Goal: Transaction & Acquisition: Purchase product/service

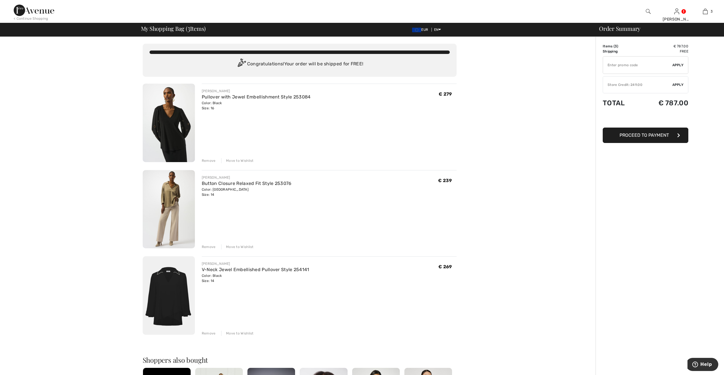
click at [170, 128] on img at bounding box center [169, 123] width 52 height 78
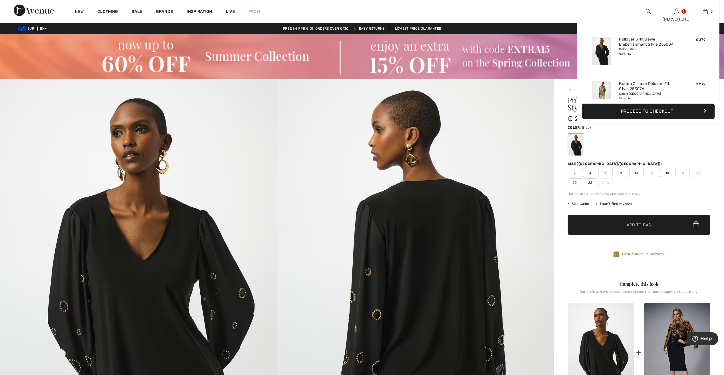
click at [704, 15] on div "3 Added to Bag Joseph Ribkoff Pullover With Jewel Embellishment Style 253084 € …" at bounding box center [705, 11] width 29 height 23
click at [705, 14] on img at bounding box center [705, 11] width 5 height 7
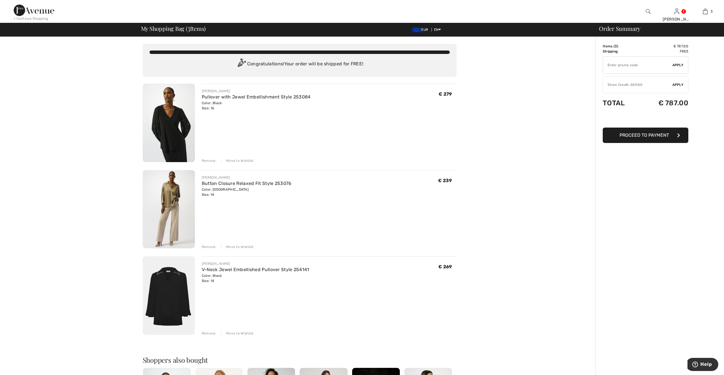
click at [176, 193] on img at bounding box center [169, 209] width 52 height 78
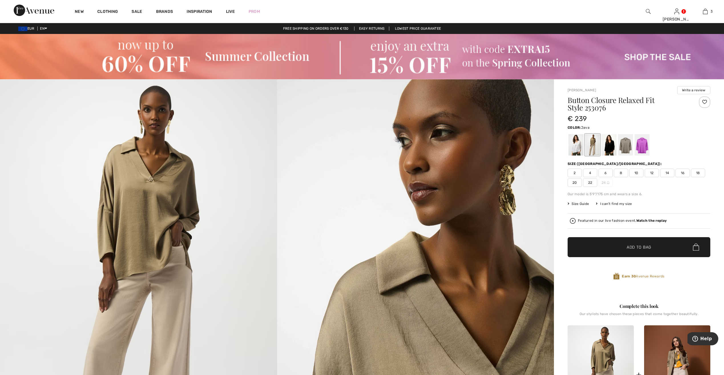
click at [148, 183] on img at bounding box center [138, 286] width 277 height 415
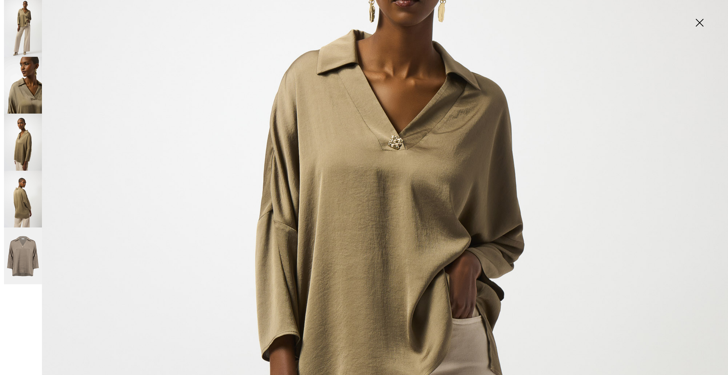
scroll to position [143, 0]
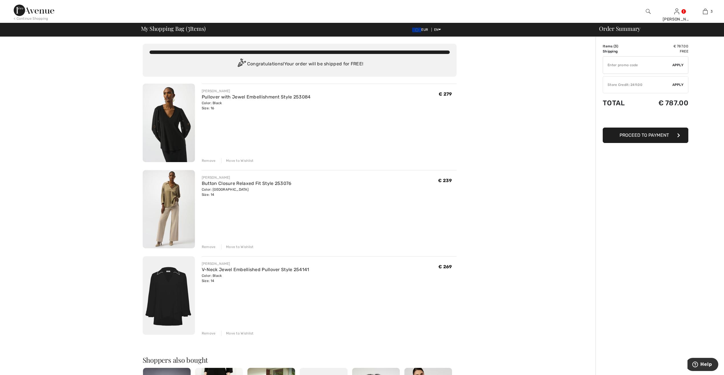
click at [204, 159] on div "Remove" at bounding box center [209, 160] width 14 height 5
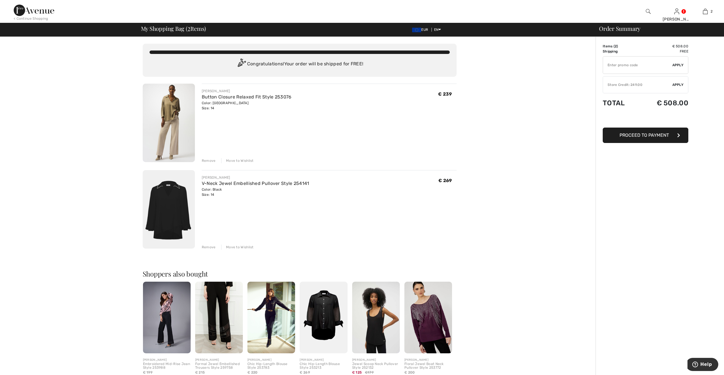
click at [40, 13] on img at bounding box center [34, 10] width 41 height 11
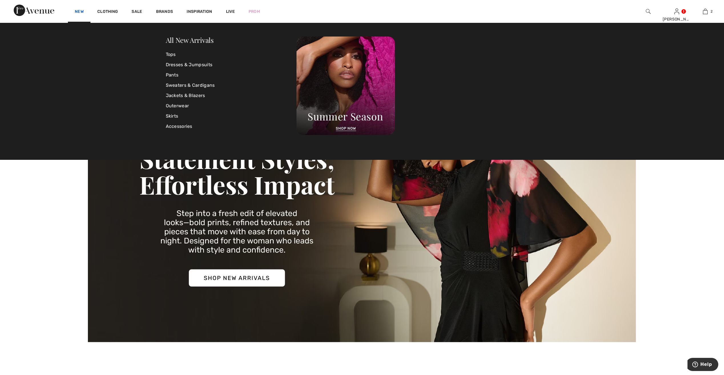
click at [82, 10] on link "New" at bounding box center [79, 12] width 9 height 6
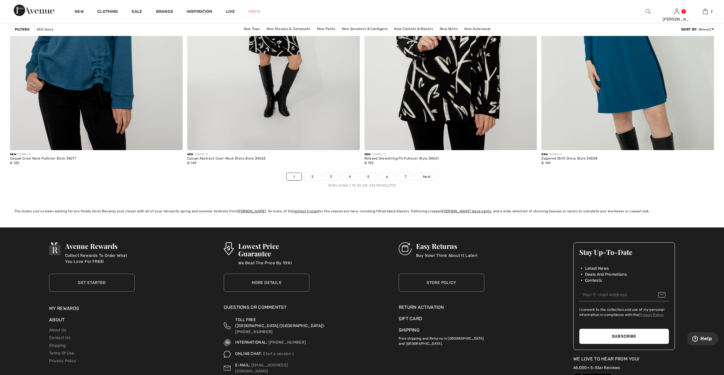
scroll to position [4337, 0]
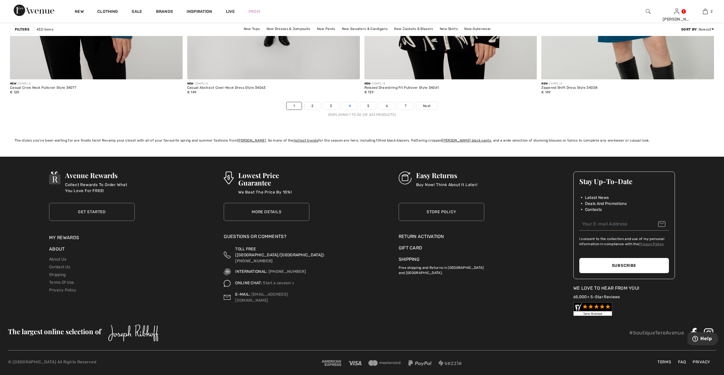
click at [355, 106] on link "4" at bounding box center [350, 105] width 16 height 7
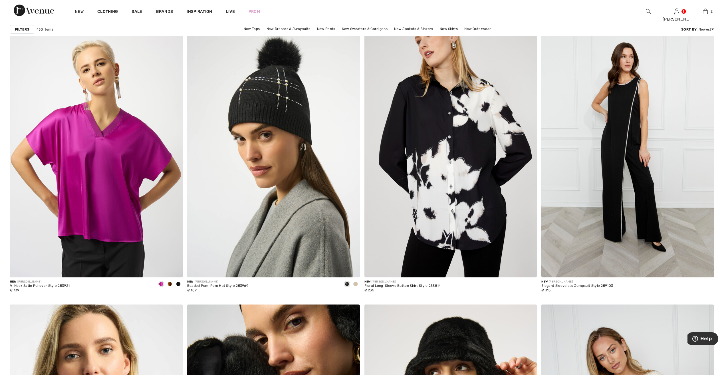
scroll to position [3909, 0]
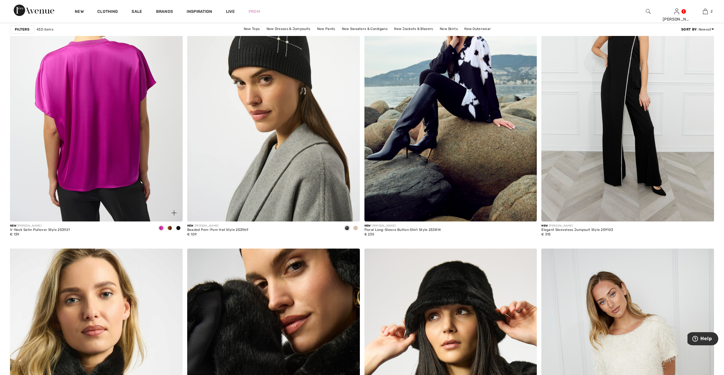
click at [112, 135] on img at bounding box center [96, 91] width 173 height 259
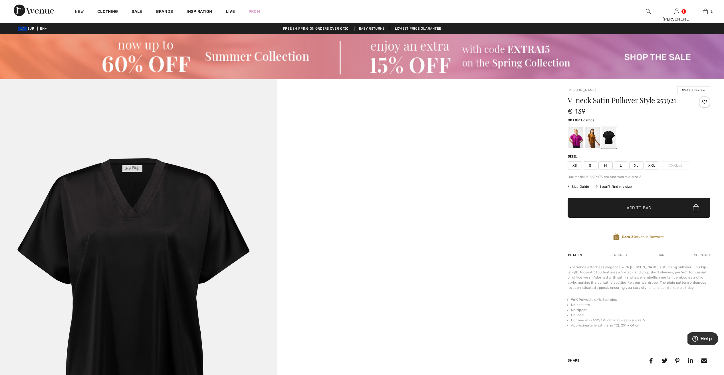
click at [574, 136] on div at bounding box center [575, 137] width 15 height 21
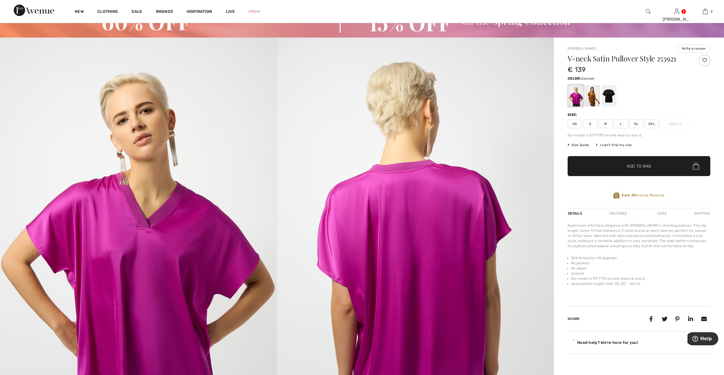
scroll to position [114, 0]
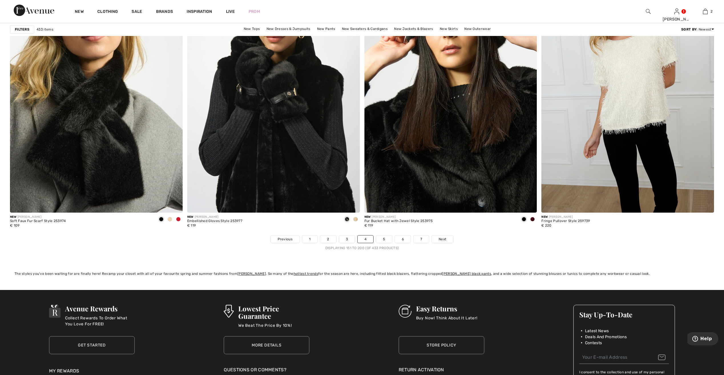
scroll to position [4251, 0]
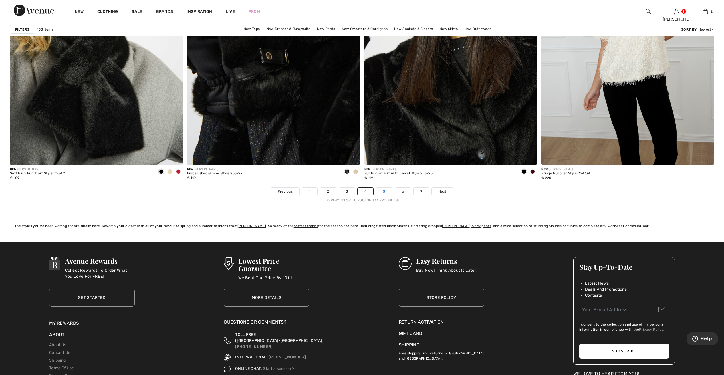
click at [384, 190] on link "5" at bounding box center [384, 191] width 16 height 7
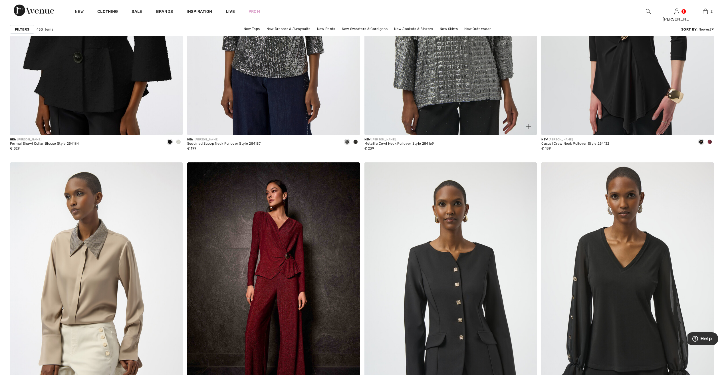
scroll to position [913, 0]
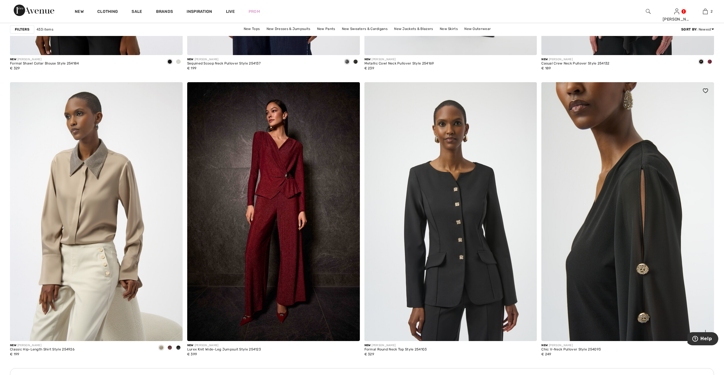
click at [580, 220] on img at bounding box center [627, 211] width 173 height 259
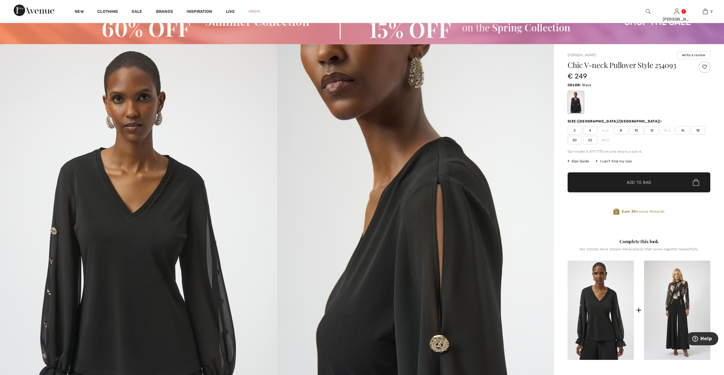
scroll to position [29, 0]
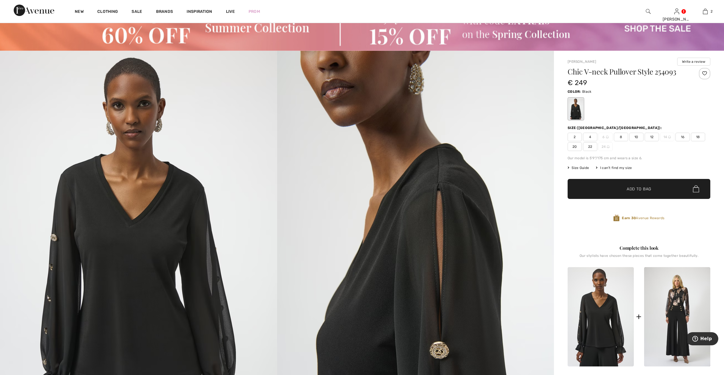
click at [684, 139] on span "16" at bounding box center [682, 137] width 14 height 9
click at [586, 167] on span "Size Guide" at bounding box center [578, 167] width 21 height 5
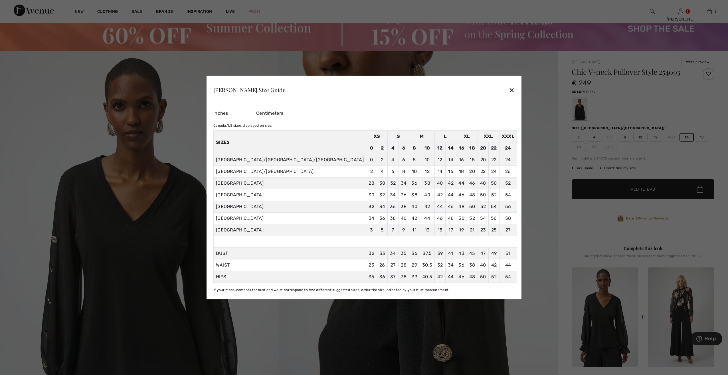
click at [652, 189] on div at bounding box center [364, 187] width 728 height 375
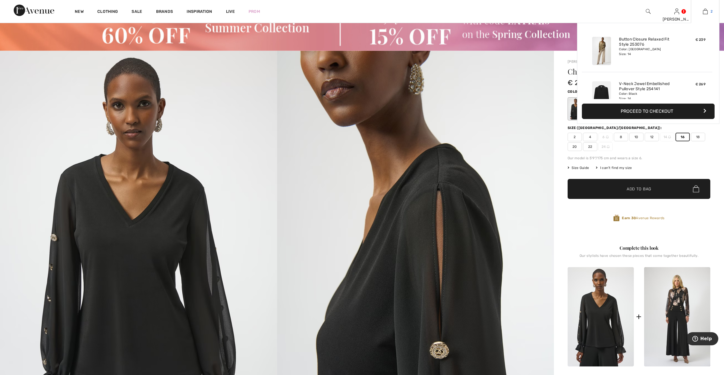
click at [708, 14] on link "2" at bounding box center [705, 11] width 28 height 7
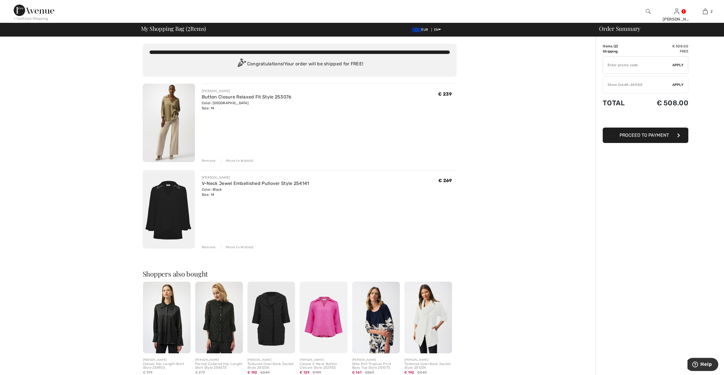
click at [171, 103] on img at bounding box center [169, 123] width 52 height 78
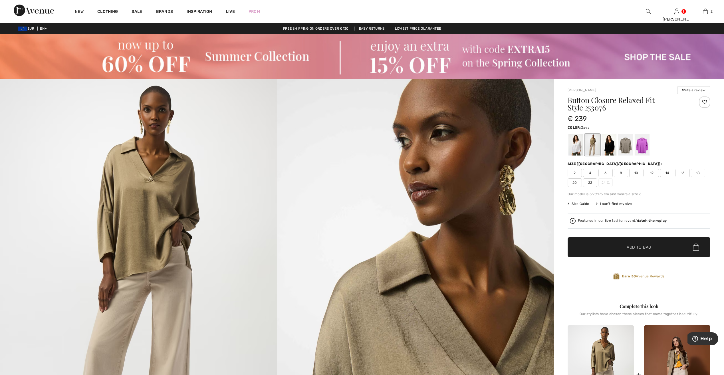
click at [682, 173] on span "16" at bounding box center [682, 173] width 14 height 9
click at [633, 248] on span "Add to Bag" at bounding box center [639, 247] width 25 height 6
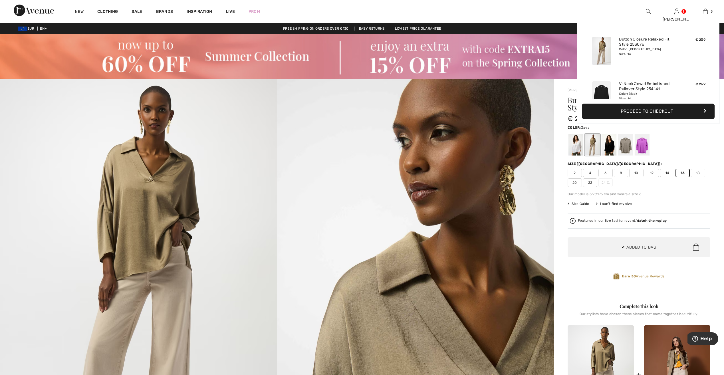
scroll to position [62, 0]
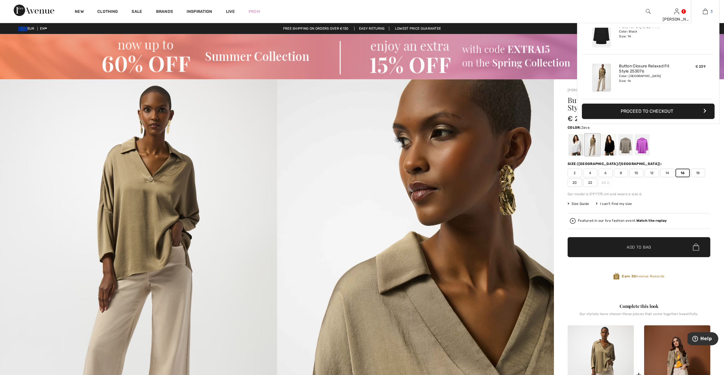
click at [710, 11] on link "3" at bounding box center [705, 11] width 28 height 7
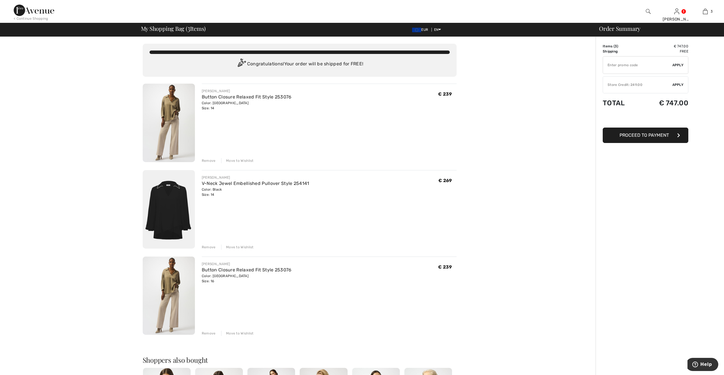
click at [164, 197] on img at bounding box center [169, 209] width 52 height 78
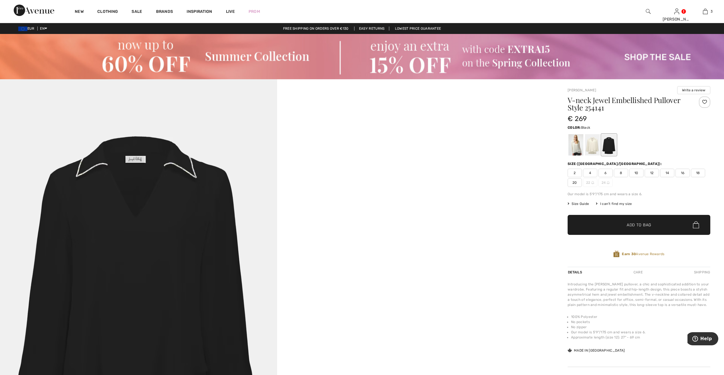
click at [682, 172] on span "16" at bounding box center [682, 173] width 14 height 9
click at [628, 226] on span "Add to Bag" at bounding box center [639, 225] width 25 height 6
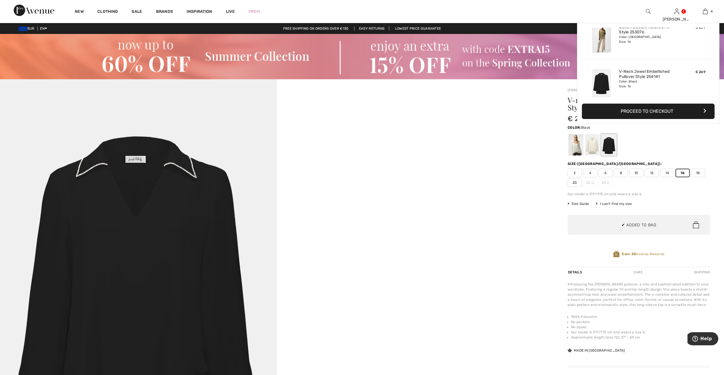
scroll to position [107, 0]
click at [569, 146] on div at bounding box center [575, 144] width 15 height 21
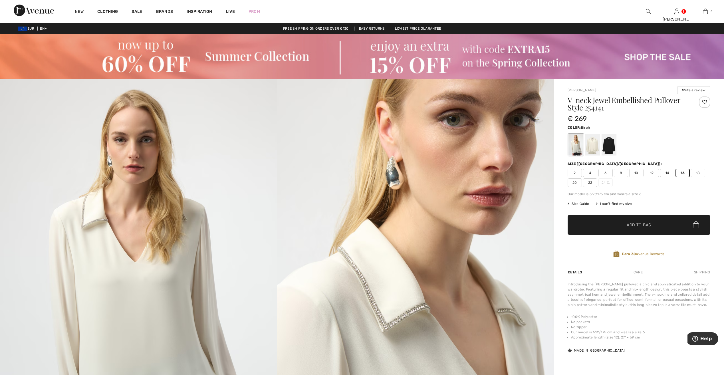
click at [598, 145] on div at bounding box center [592, 144] width 15 height 21
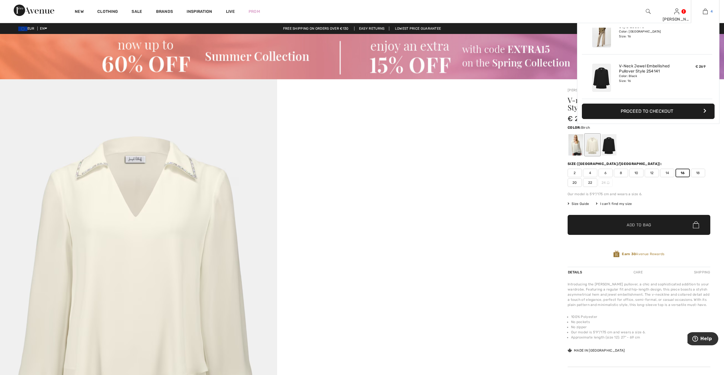
click at [705, 13] on img at bounding box center [705, 11] width 5 height 7
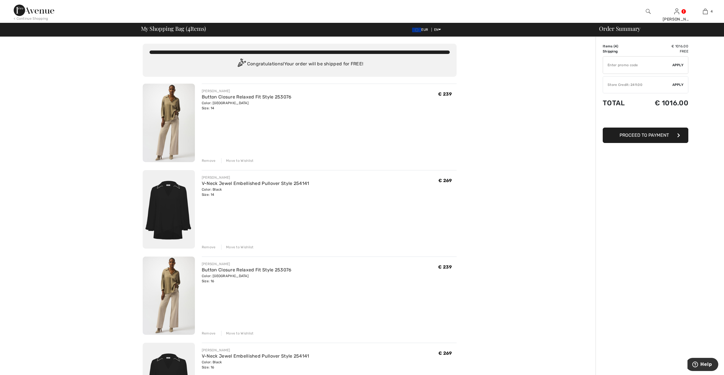
click at [210, 245] on div "Remove" at bounding box center [209, 247] width 14 height 5
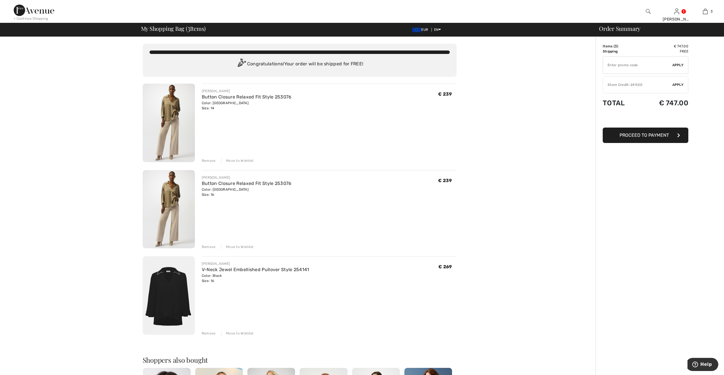
click at [207, 159] on div "Remove" at bounding box center [209, 160] width 14 height 5
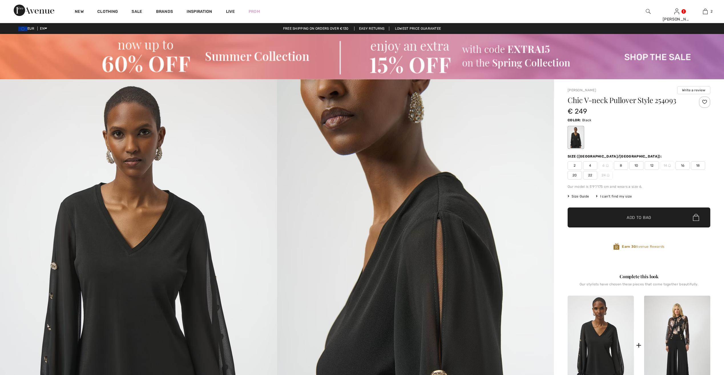
checkbox input "true"
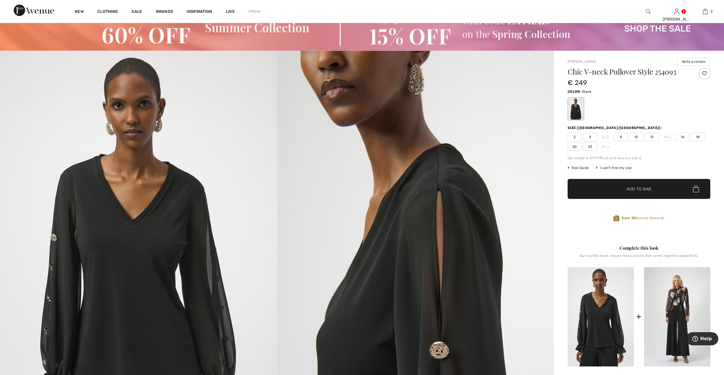
click at [680, 135] on span "16" at bounding box center [682, 137] width 14 height 9
click at [640, 188] on span "Add to Bag" at bounding box center [639, 189] width 25 height 6
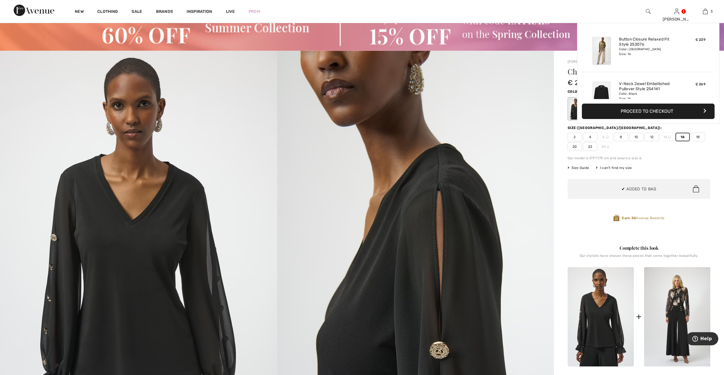
scroll to position [62, 0]
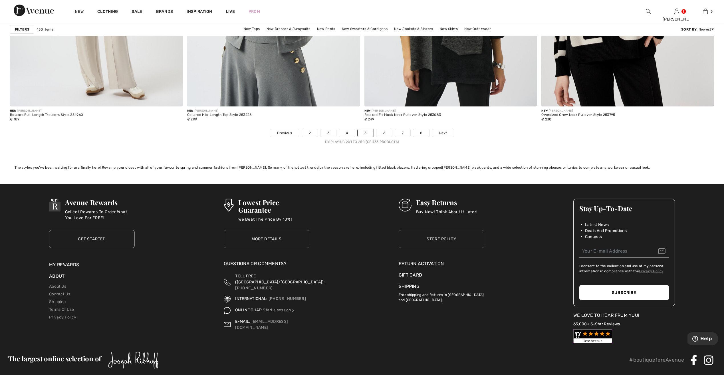
scroll to position [4342, 0]
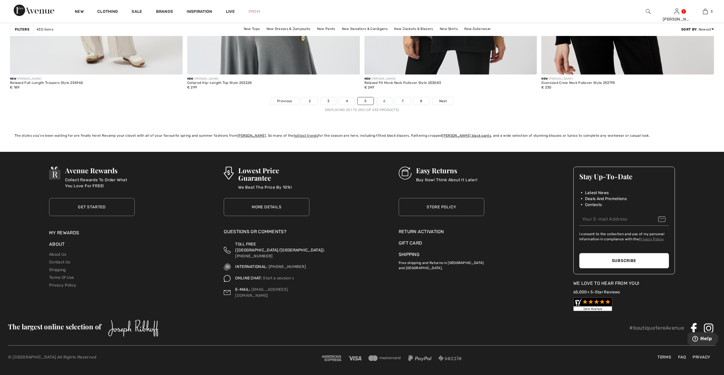
click at [383, 101] on link "6" at bounding box center [384, 100] width 16 height 7
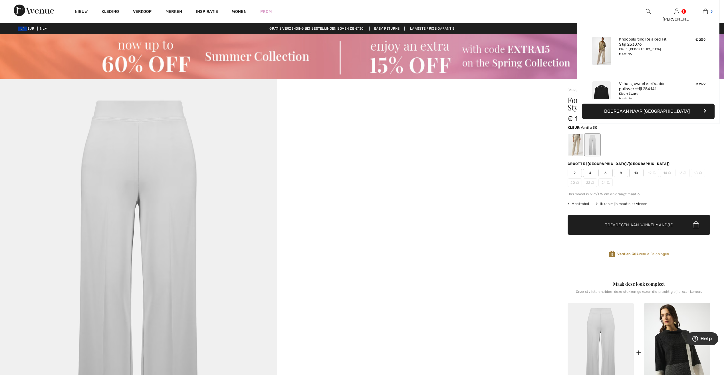
click at [705, 8] on img at bounding box center [705, 11] width 5 height 7
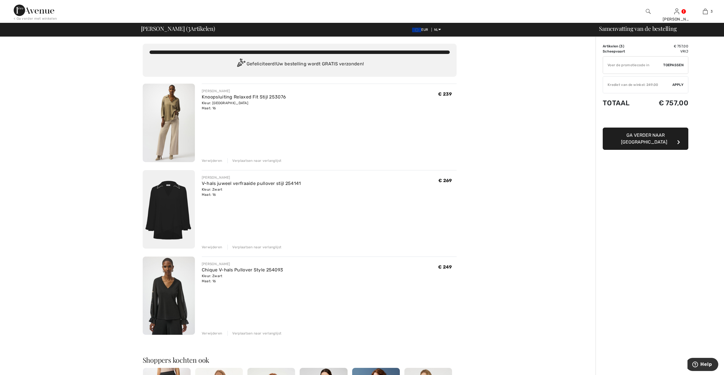
click at [212, 332] on div "Verwijderen" at bounding box center [212, 333] width 20 height 5
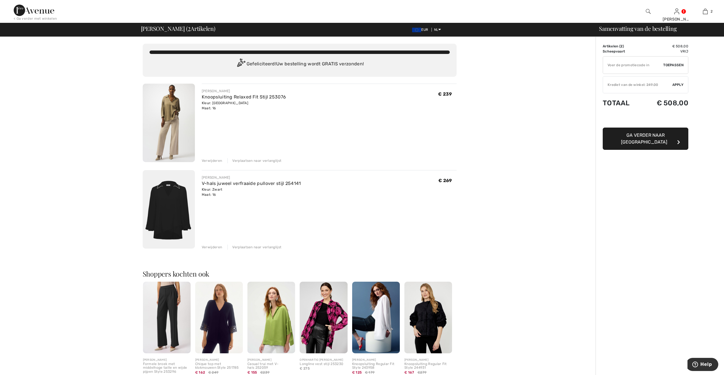
click at [211, 322] on img at bounding box center [219, 318] width 48 height 72
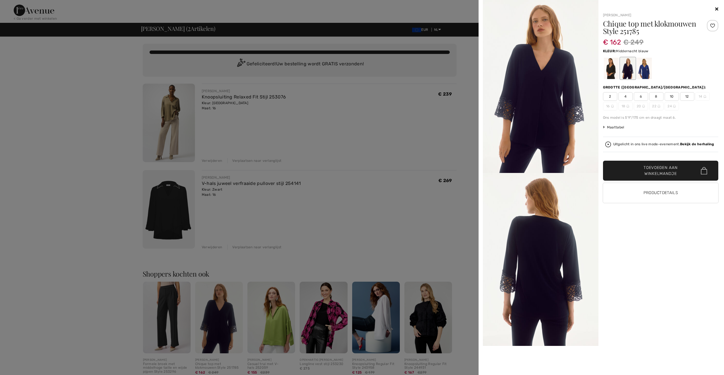
click at [626, 66] on div at bounding box center [627, 68] width 15 height 21
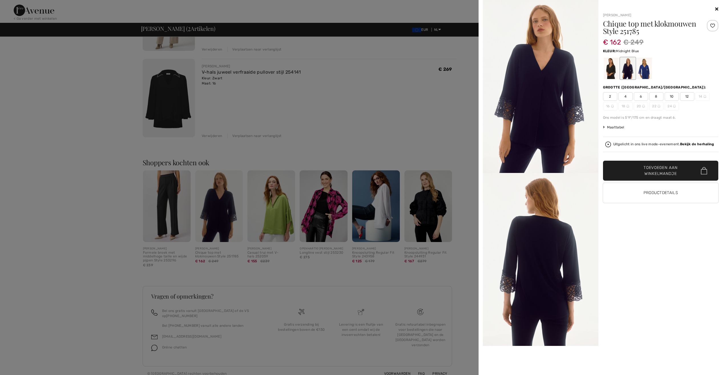
scroll to position [112, 0]
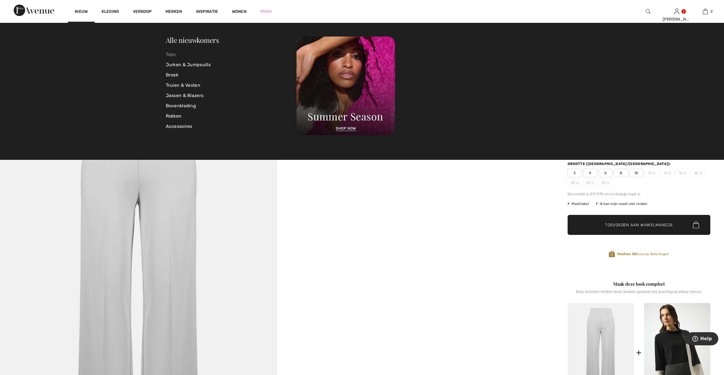
click at [173, 56] on link "Tops" at bounding box center [231, 54] width 131 height 10
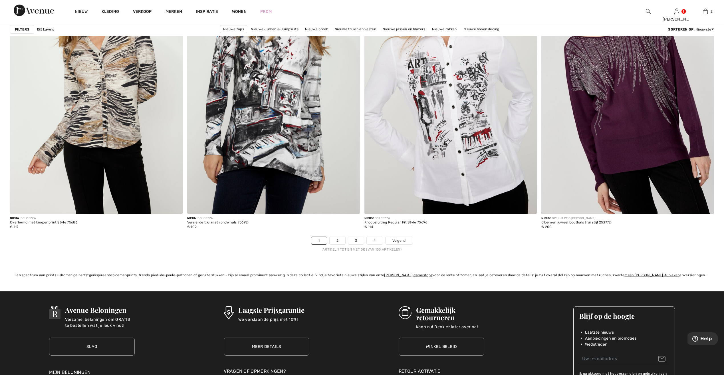
scroll to position [4308, 0]
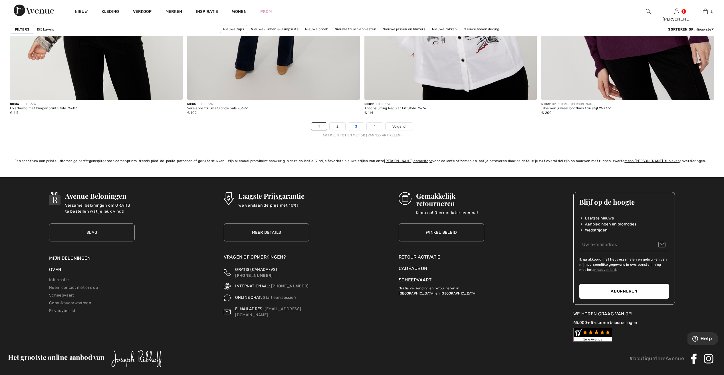
click at [354, 126] on link "3" at bounding box center [356, 126] width 16 height 7
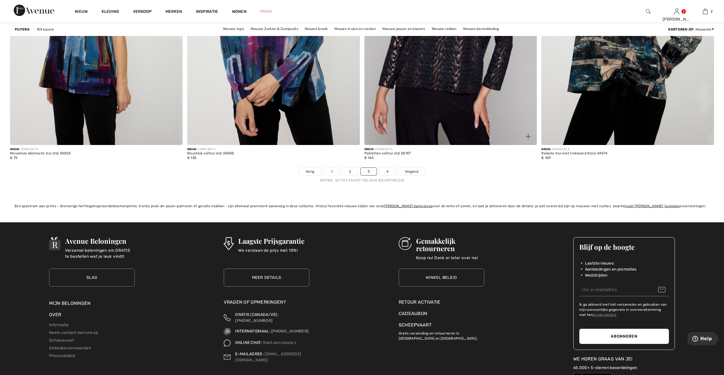
scroll to position [4337, 0]
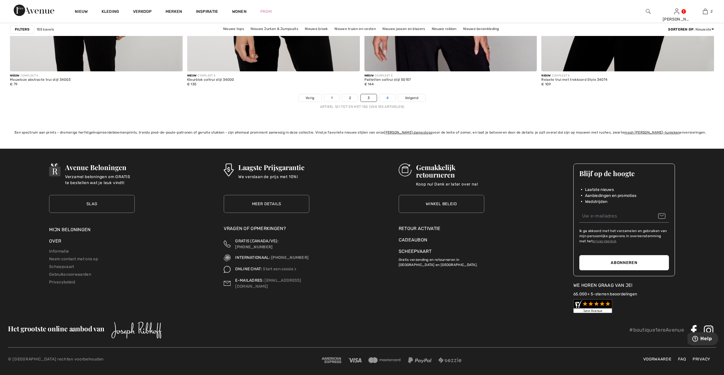
click at [388, 100] on link "4" at bounding box center [387, 97] width 16 height 7
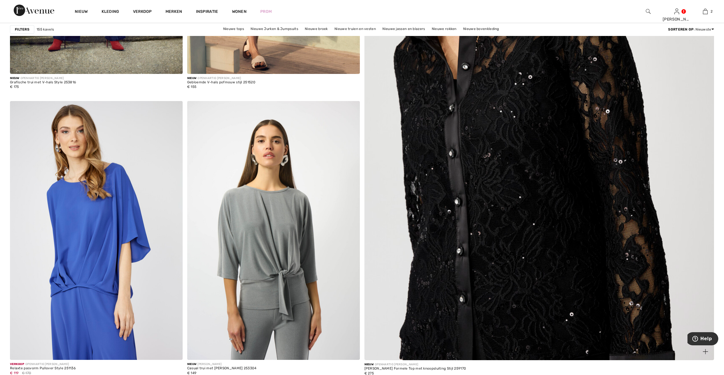
scroll to position [399, 0]
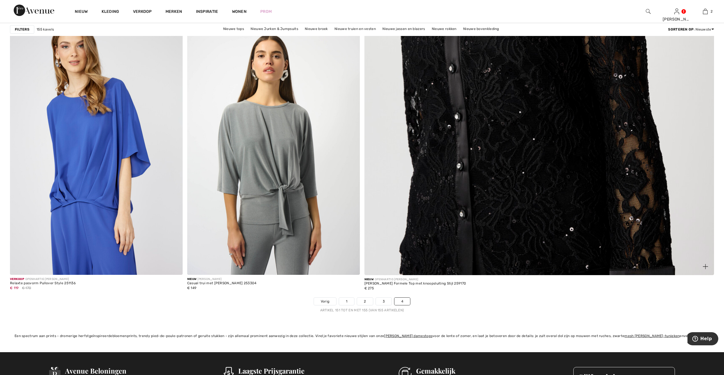
click at [496, 186] on img at bounding box center [539, 44] width 420 height 629
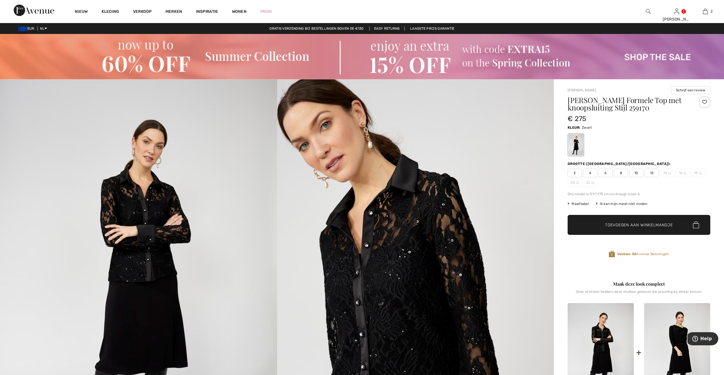
scroll to position [114, 0]
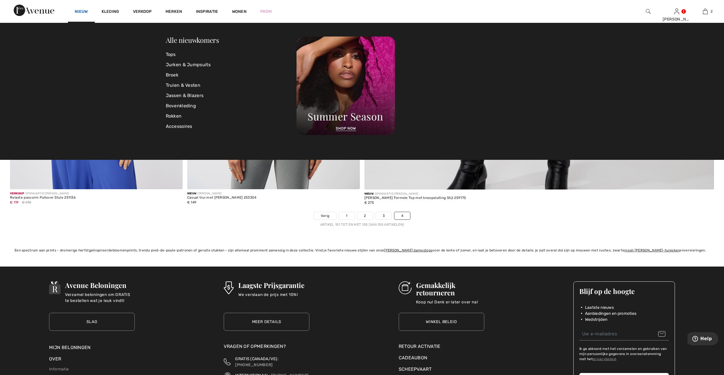
click at [85, 11] on link "Nieuw" at bounding box center [81, 12] width 13 height 6
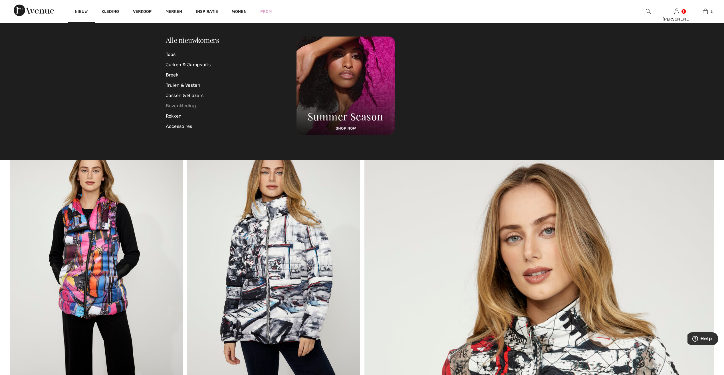
click at [186, 103] on link "Bovenkleding" at bounding box center [231, 106] width 131 height 10
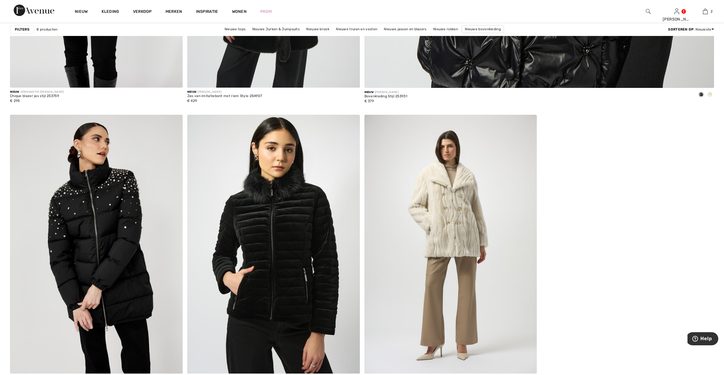
scroll to position [685, 0]
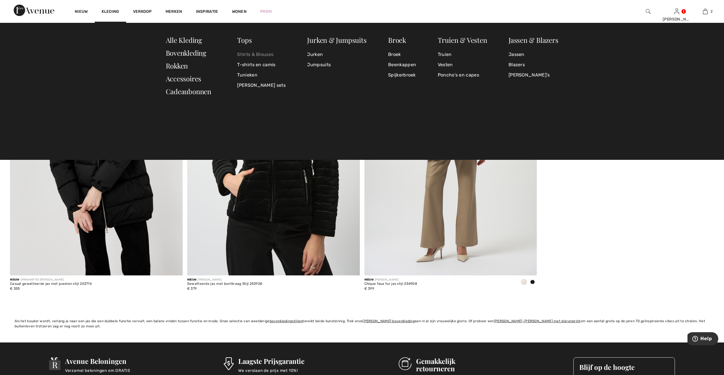
click at [268, 53] on link "Shirts & Blouses" at bounding box center [261, 54] width 48 height 10
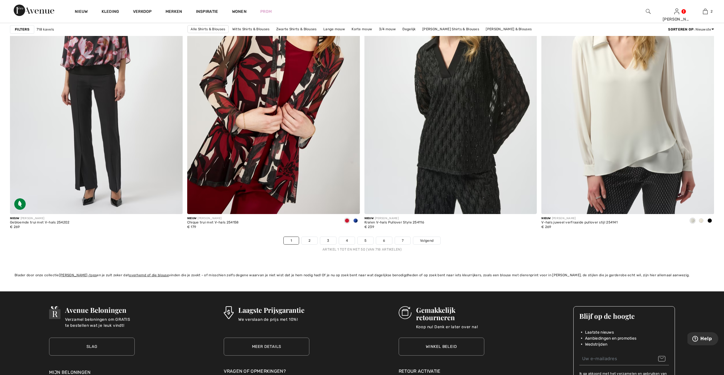
scroll to position [4339, 0]
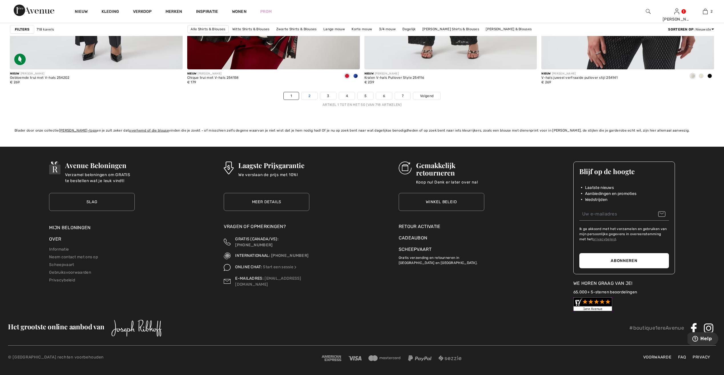
click at [311, 94] on link "2" at bounding box center [310, 95] width 16 height 7
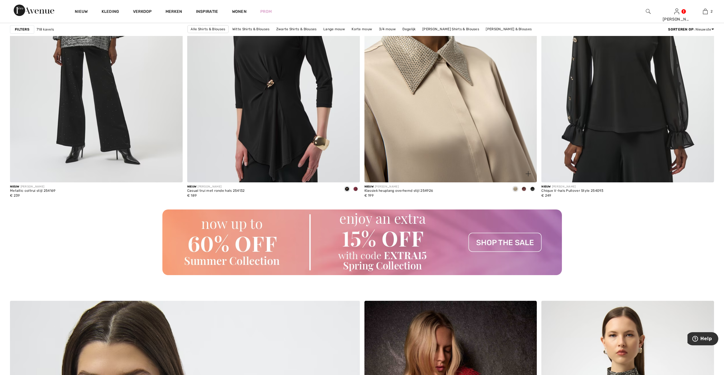
scroll to position [1997, 0]
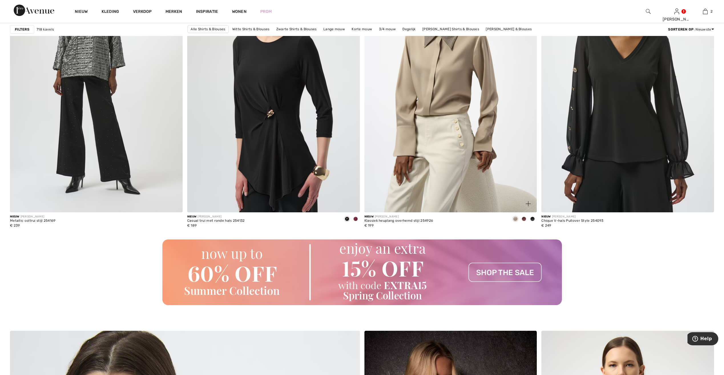
click at [524, 218] on span at bounding box center [524, 219] width 5 height 5
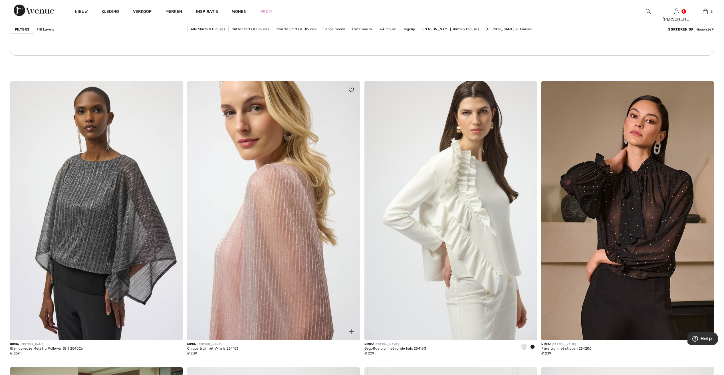
scroll to position [3509, 0]
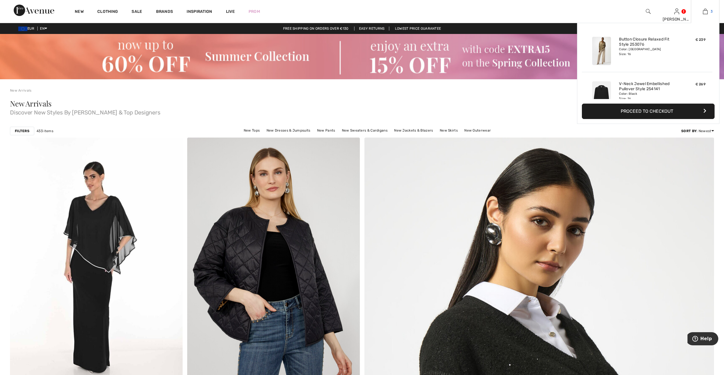
click at [704, 13] on img at bounding box center [705, 11] width 5 height 7
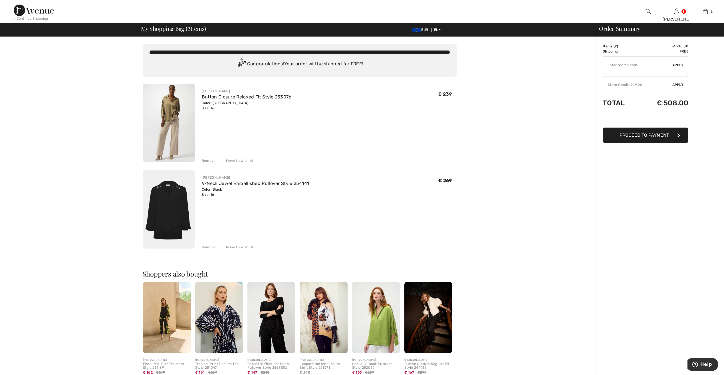
click at [207, 160] on div "Remove" at bounding box center [209, 160] width 14 height 5
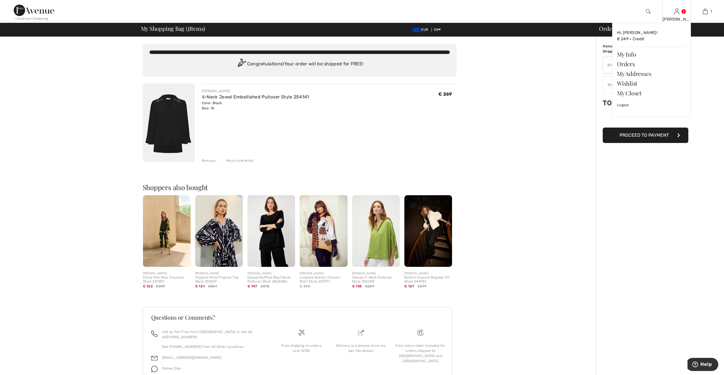
click at [675, 8] on img at bounding box center [676, 11] width 5 height 7
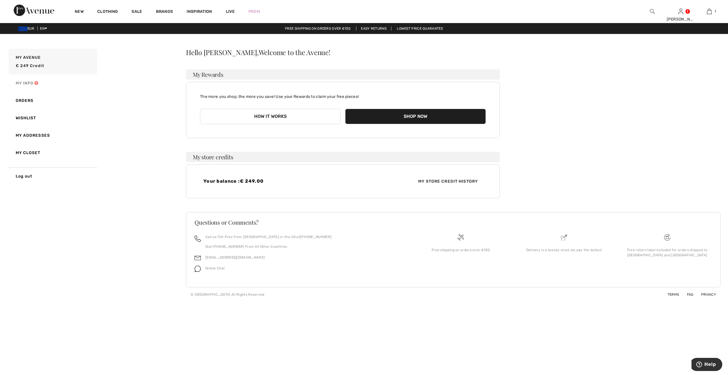
click at [23, 82] on link "My Info" at bounding box center [52, 82] width 90 height 17
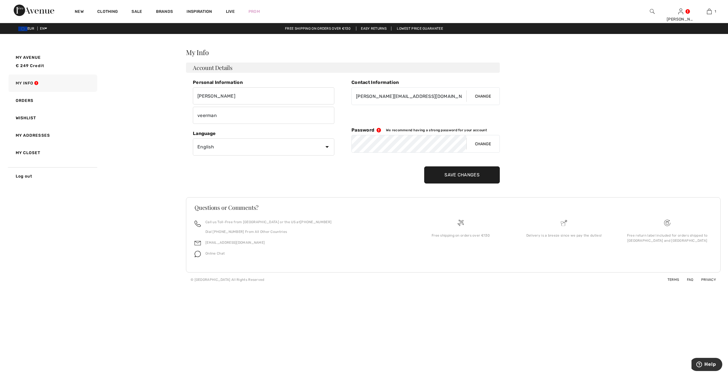
click at [444, 176] on input "Save Changes" at bounding box center [462, 174] width 76 height 17
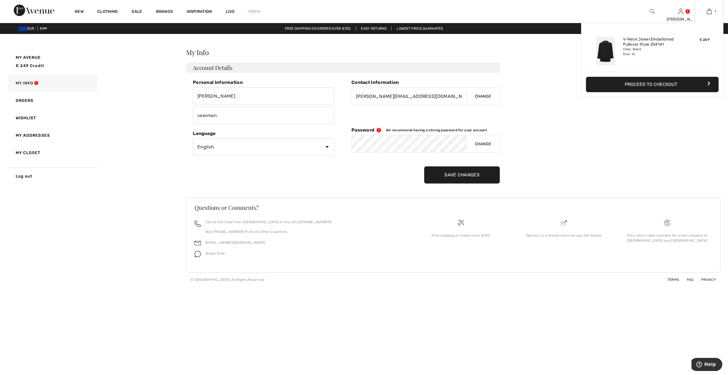
click at [654, 87] on button "Proceed to Checkout" at bounding box center [652, 84] width 133 height 15
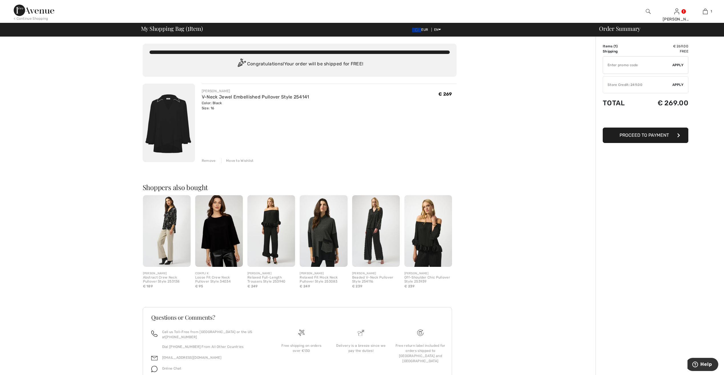
click at [171, 115] on img at bounding box center [169, 123] width 52 height 78
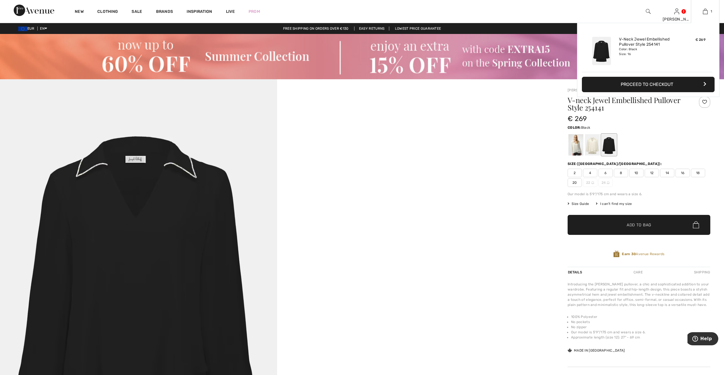
click at [705, 7] on div "1 Added to Bag Joseph Ribkoff V-neck Jewel Embellished Pullover Style 254141 € …" at bounding box center [705, 11] width 29 height 23
click at [705, 12] on img at bounding box center [705, 11] width 5 height 7
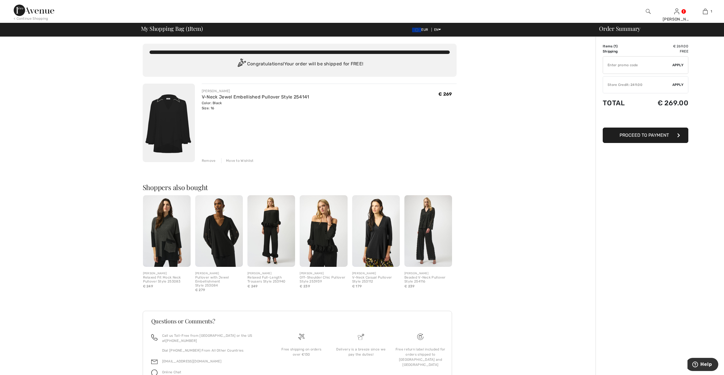
click at [644, 136] on span "Proceed to Payment" at bounding box center [643, 134] width 49 height 5
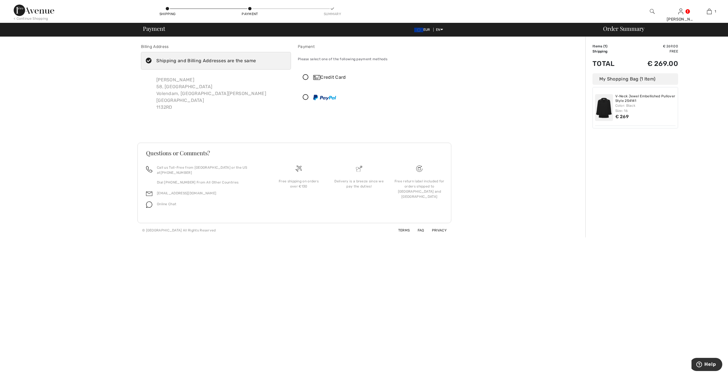
click at [305, 77] on icon at bounding box center [305, 77] width 15 height 6
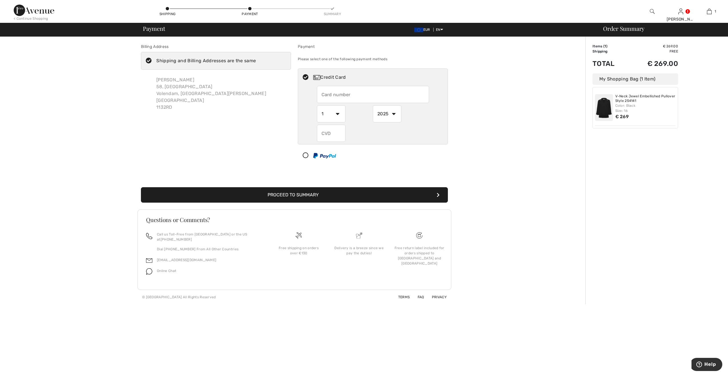
click at [348, 95] on input "text" at bounding box center [373, 94] width 112 height 17
type input "[CREDIT_CARD_NUMBER]"
select select "2028"
type input "691"
click at [288, 193] on button "Proceed to Summary" at bounding box center [294, 194] width 307 height 15
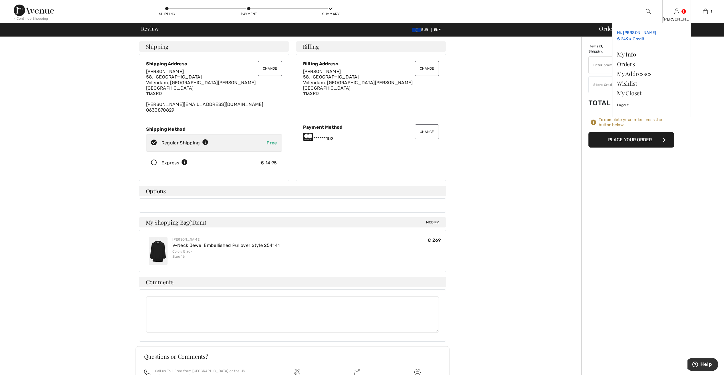
click at [627, 33] on span "Hi, [PERSON_NAME]!" at bounding box center [637, 32] width 40 height 5
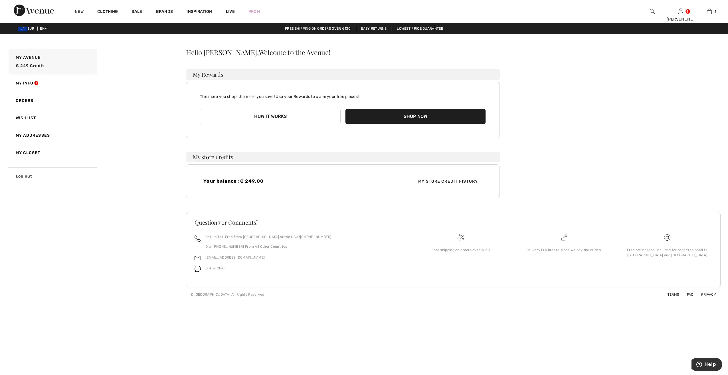
drag, startPoint x: 263, startPoint y: 115, endPoint x: 287, endPoint y: 108, distance: 25.3
click at [287, 108] on div "How it works Shop Now" at bounding box center [343, 114] width 286 height 20
click at [268, 115] on button "How it works" at bounding box center [270, 116] width 141 height 15
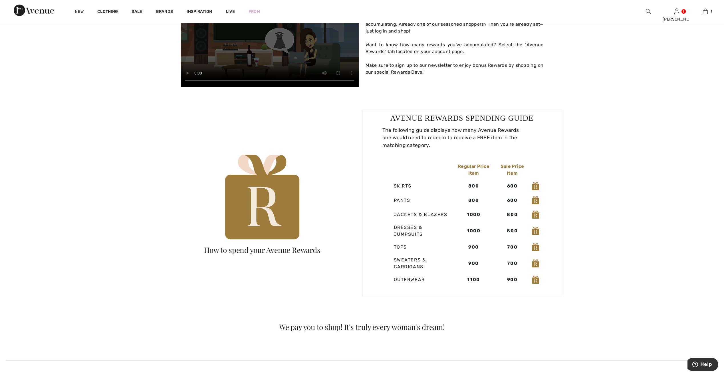
scroll to position [228, 0]
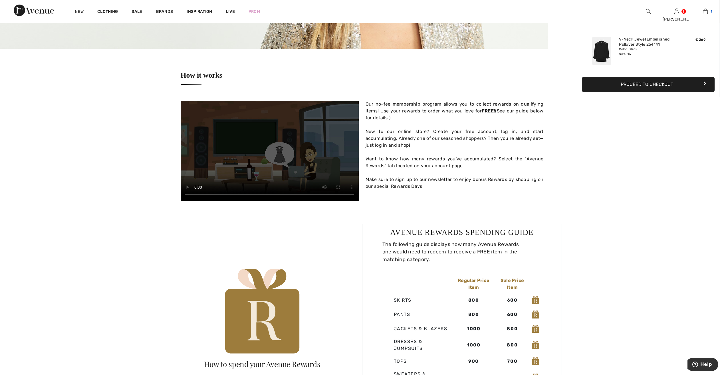
click at [707, 13] on img at bounding box center [705, 11] width 5 height 7
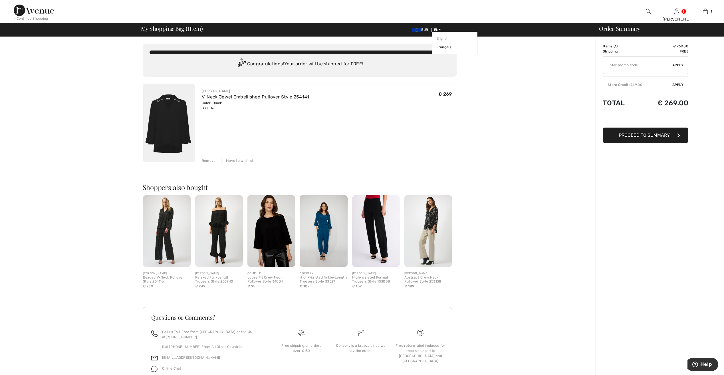
click at [441, 39] on link "English" at bounding box center [455, 38] width 36 height 9
click at [628, 66] on input "TEXT" at bounding box center [637, 64] width 69 height 17
click at [629, 85] on div "Store Credit: 249.00" at bounding box center [637, 84] width 69 height 5
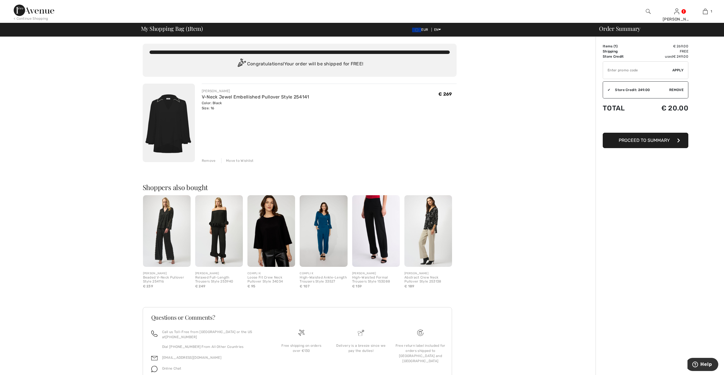
click at [652, 140] on span "Proceed to Summary" at bounding box center [644, 140] width 51 height 5
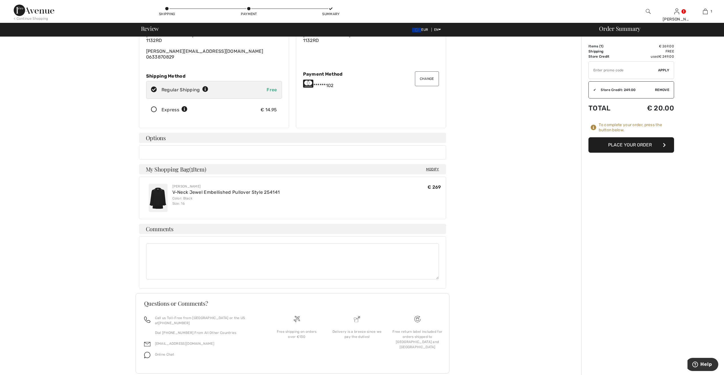
scroll to position [55, 0]
click at [636, 147] on button "Place Your Order" at bounding box center [631, 144] width 86 height 15
